Goal: Information Seeking & Learning: Understand process/instructions

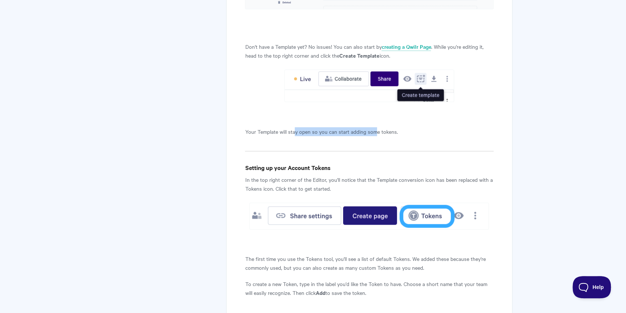
scroll to position [554, 0]
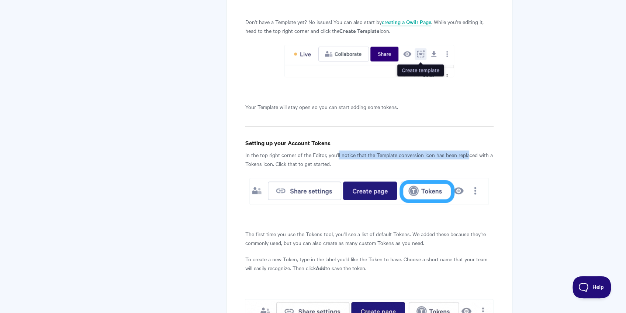
drag, startPoint x: 339, startPoint y: 145, endPoint x: 469, endPoint y: 145, distance: 129.6
click at [469, 150] on p "In the top right corner of the Editor, you'll notice that the Template conversi…" at bounding box center [369, 159] width 248 height 18
click at [470, 150] on p "In the top right corner of the Editor, you'll notice that the Template conversi…" at bounding box center [369, 159] width 248 height 18
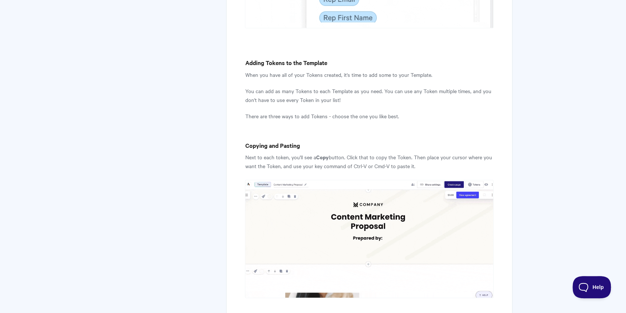
scroll to position [1144, 0]
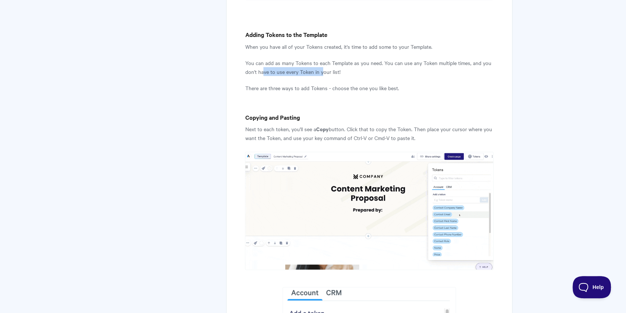
drag, startPoint x: 264, startPoint y: 63, endPoint x: 323, endPoint y: 64, distance: 58.3
click at [323, 64] on p "You can add as many Tokens to each Template as you need. You can use any Token …" at bounding box center [369, 67] width 248 height 18
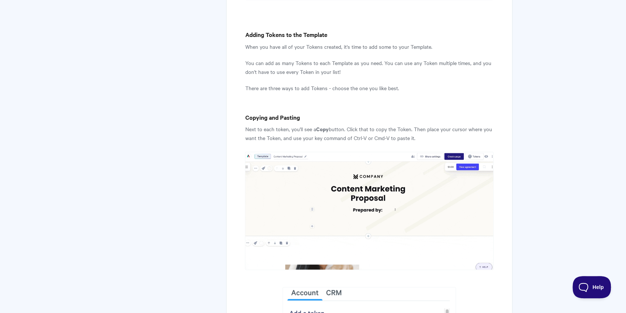
click at [335, 64] on p "You can add as many Tokens to each Template as you need. You can use any Token …" at bounding box center [369, 67] width 248 height 18
click at [298, 63] on p "You can add as many Tokens to each Template as you need. You can use any Token …" at bounding box center [369, 67] width 248 height 18
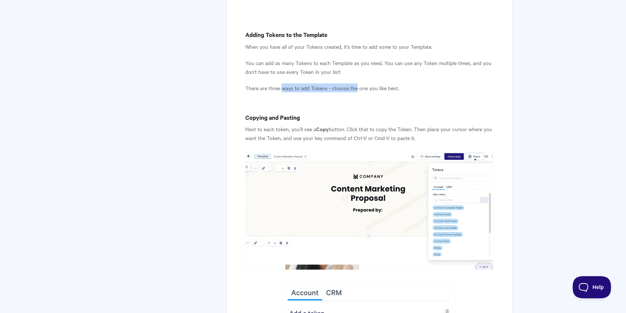
drag, startPoint x: 281, startPoint y: 78, endPoint x: 357, endPoint y: 80, distance: 75.7
click at [357, 83] on p "There are three ways to add Tokens - choose the one you like best." at bounding box center [369, 87] width 248 height 9
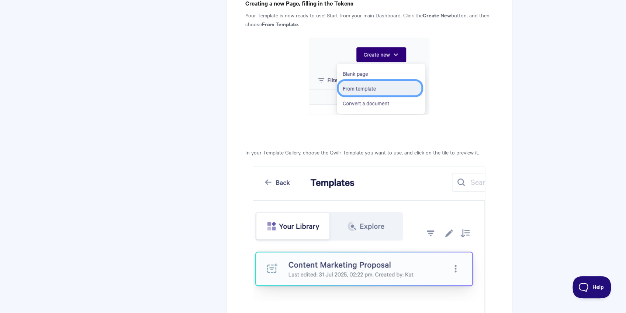
scroll to position [1956, 0]
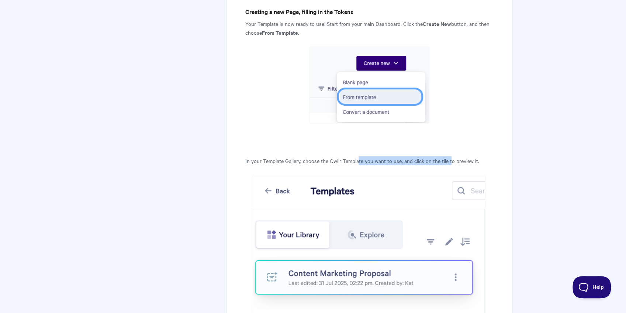
drag, startPoint x: 360, startPoint y: 152, endPoint x: 451, endPoint y: 152, distance: 91.2
click at [451, 156] on p "In your Template Gallery, choose the Qwilr Template you want to use, and click …" at bounding box center [369, 160] width 248 height 9
click at [468, 156] on p "In your Template Gallery, choose the Qwilr Template you want to use, and click …" at bounding box center [369, 160] width 248 height 9
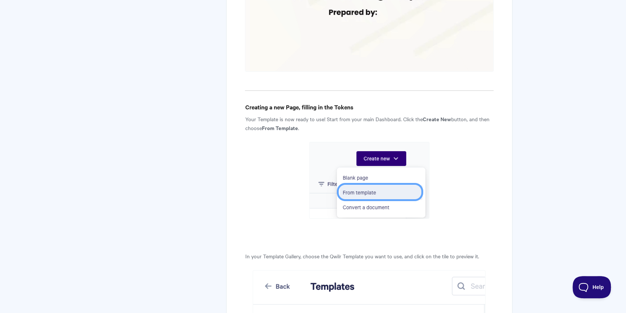
scroll to position [1833, 0]
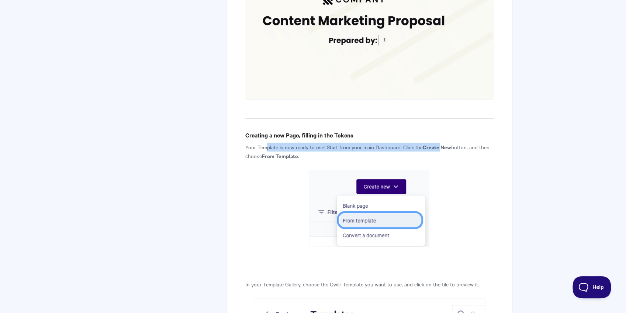
drag, startPoint x: 268, startPoint y: 137, endPoint x: 440, endPoint y: 137, distance: 172.0
click at [440, 142] on p "Your Template is now ready to use! Start from your main Dashboard. Click the Cr…" at bounding box center [369, 151] width 248 height 18
click at [283, 142] on p "Your Template is now ready to use! Start from your main Dashboard. Click the Cr…" at bounding box center [369, 151] width 248 height 18
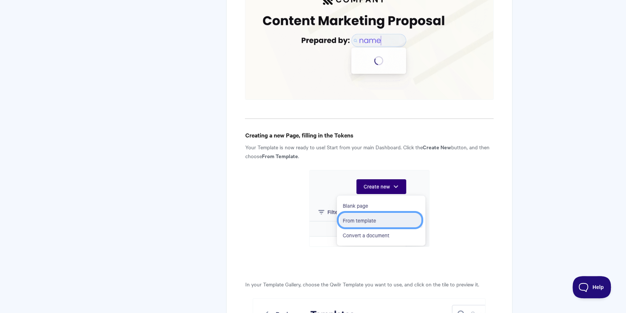
click at [272, 142] on p "Your Template is now ready to use! Start from your main Dashboard. Click the Cr…" at bounding box center [369, 151] width 248 height 18
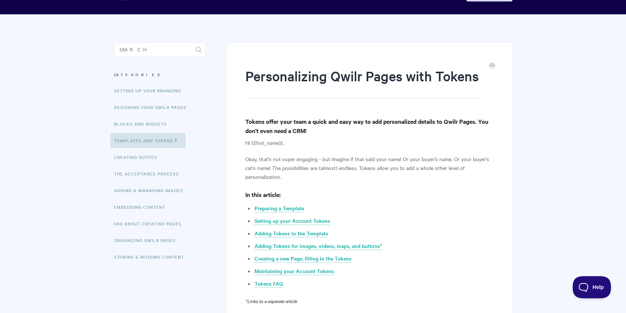
scroll to position [2, 0]
